Goal: Task Accomplishment & Management: Manage account settings

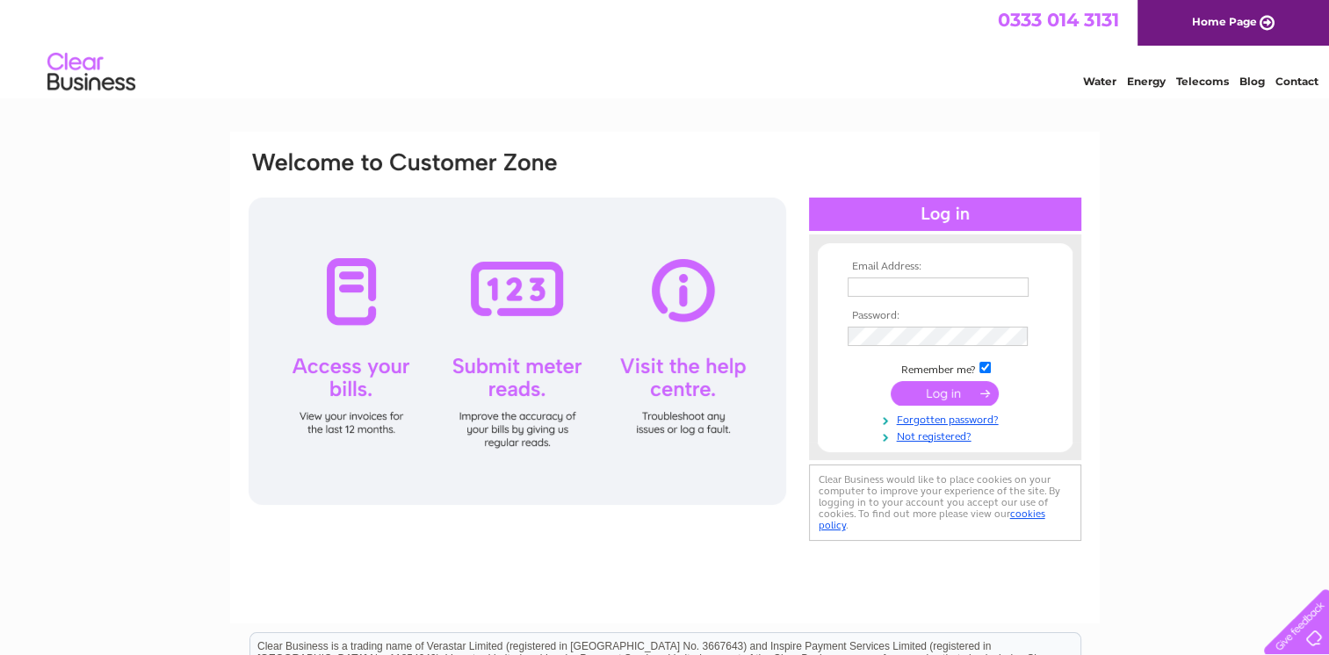
type input "[EMAIL_ADDRESS][DOMAIN_NAME]"
click at [951, 394] on input "submit" at bounding box center [945, 393] width 108 height 25
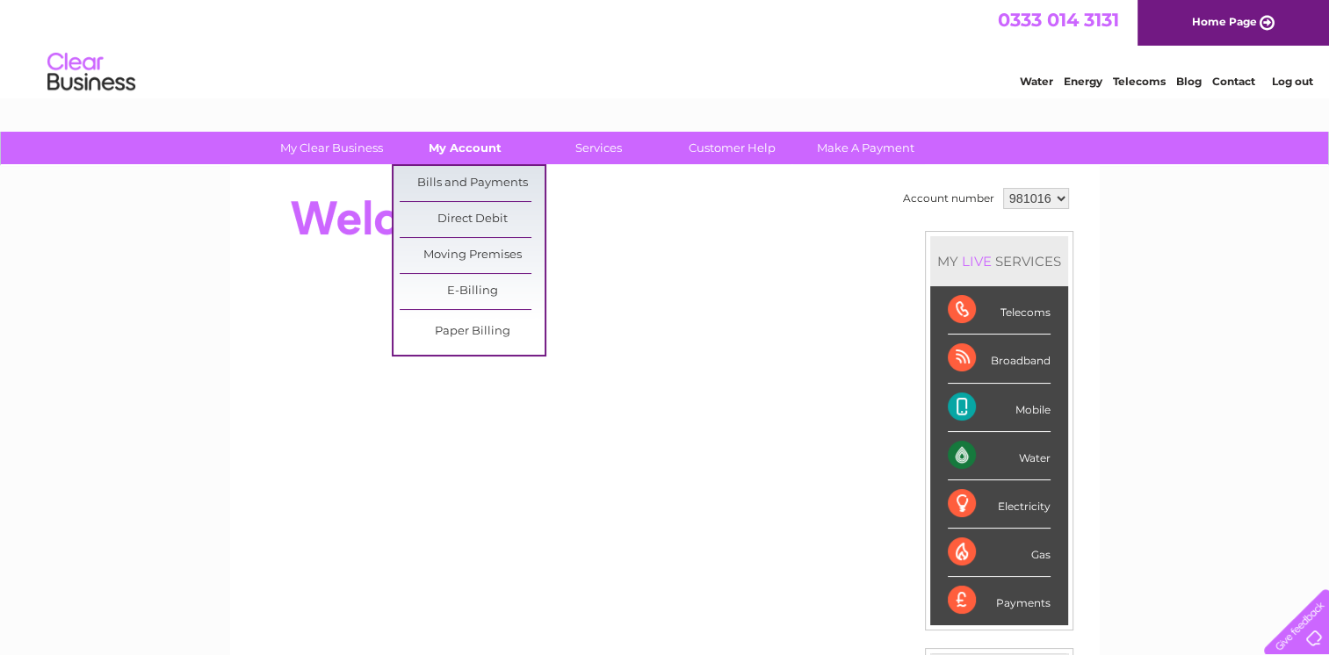
click at [458, 152] on link "My Account" at bounding box center [465, 148] width 145 height 33
click at [464, 179] on link "Bills and Payments" at bounding box center [472, 183] width 145 height 35
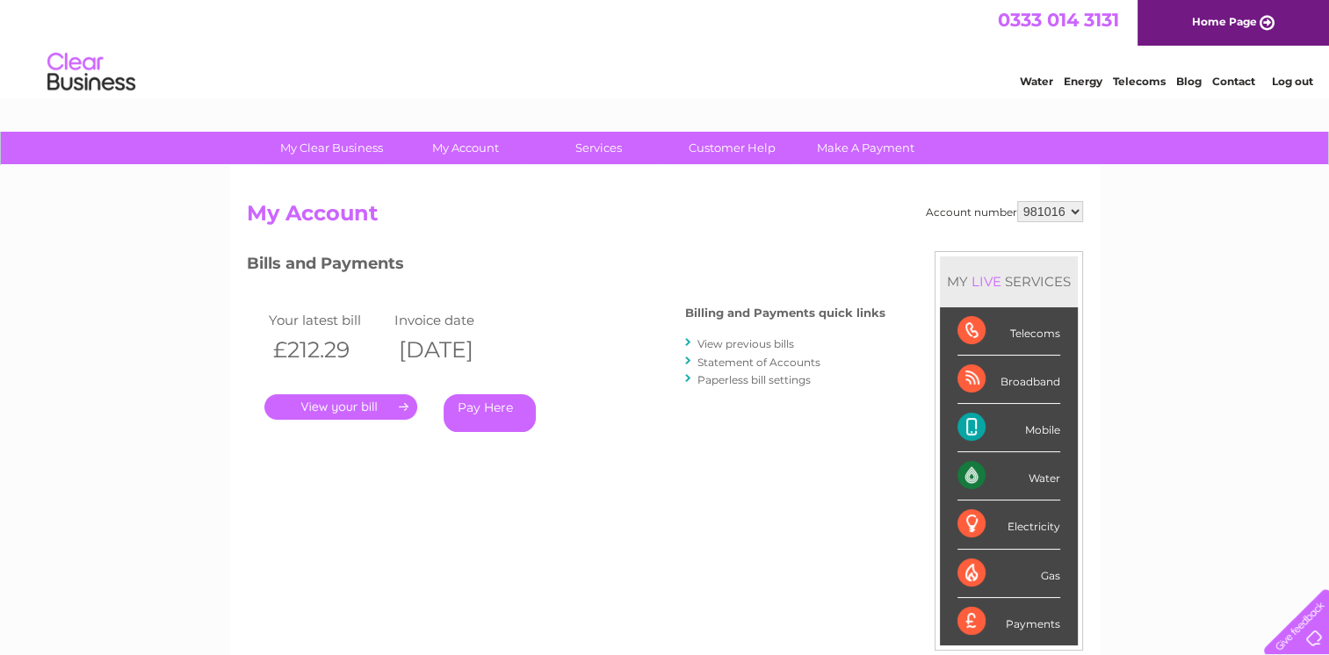
click at [349, 403] on link "." at bounding box center [340, 406] width 153 height 25
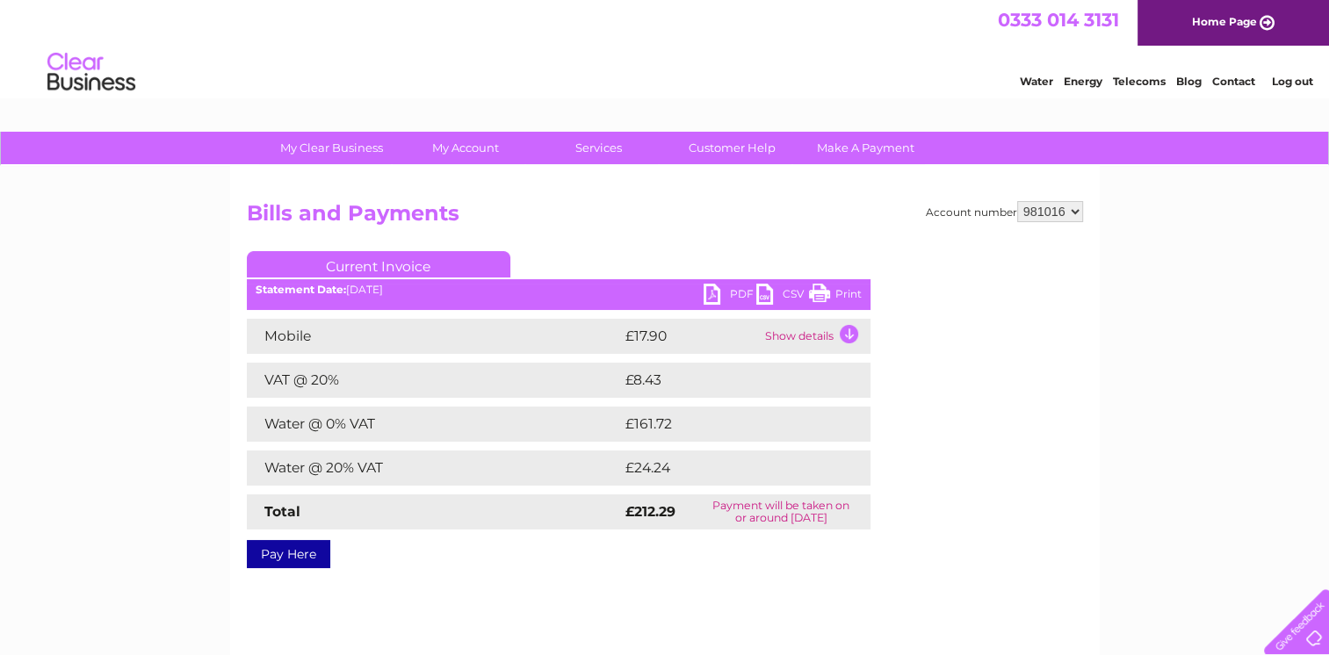
click at [711, 290] on link "PDF" at bounding box center [730, 296] width 53 height 25
